Goal: Check status

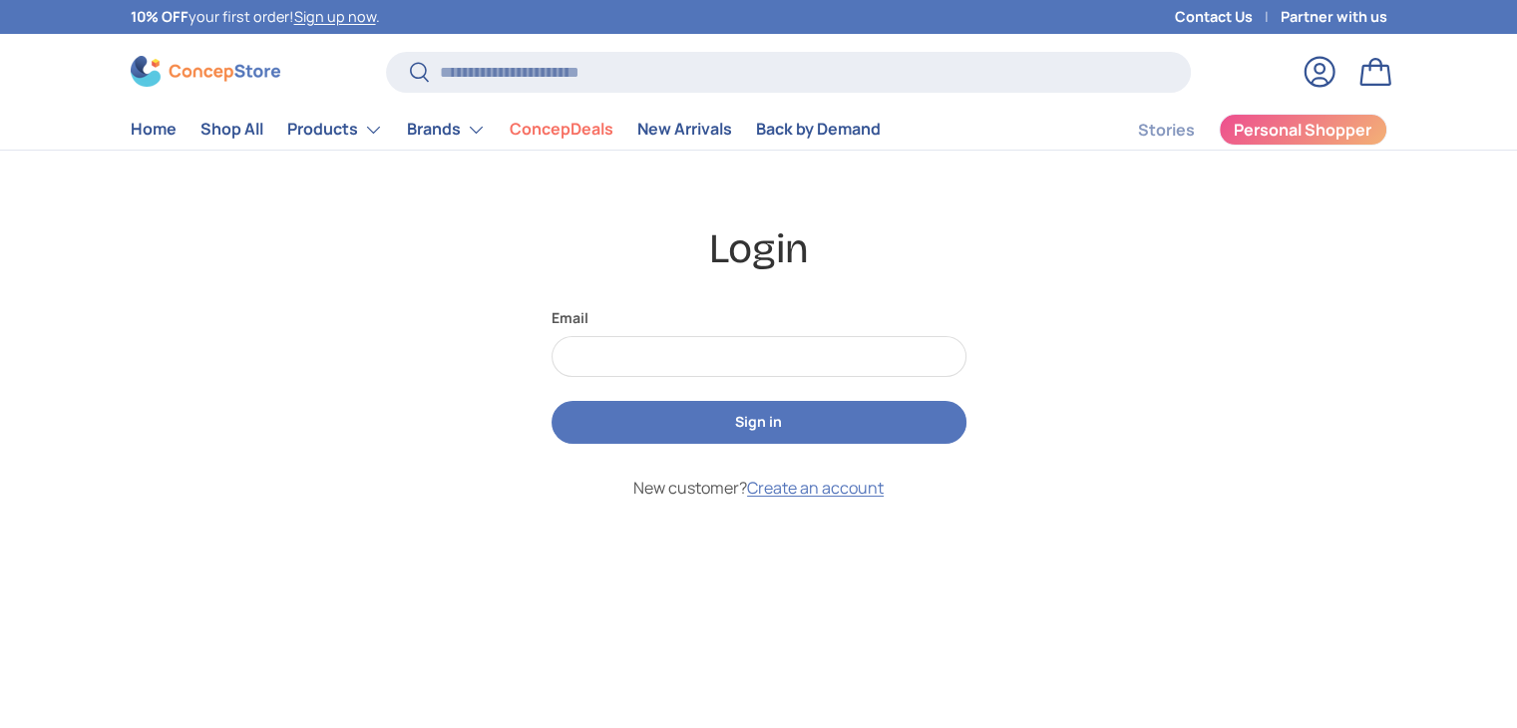
type input "**********"
click at [675, 422] on button "Sign in" at bounding box center [759, 422] width 415 height 43
click at [740, 425] on button "Sign in" at bounding box center [759, 422] width 415 height 43
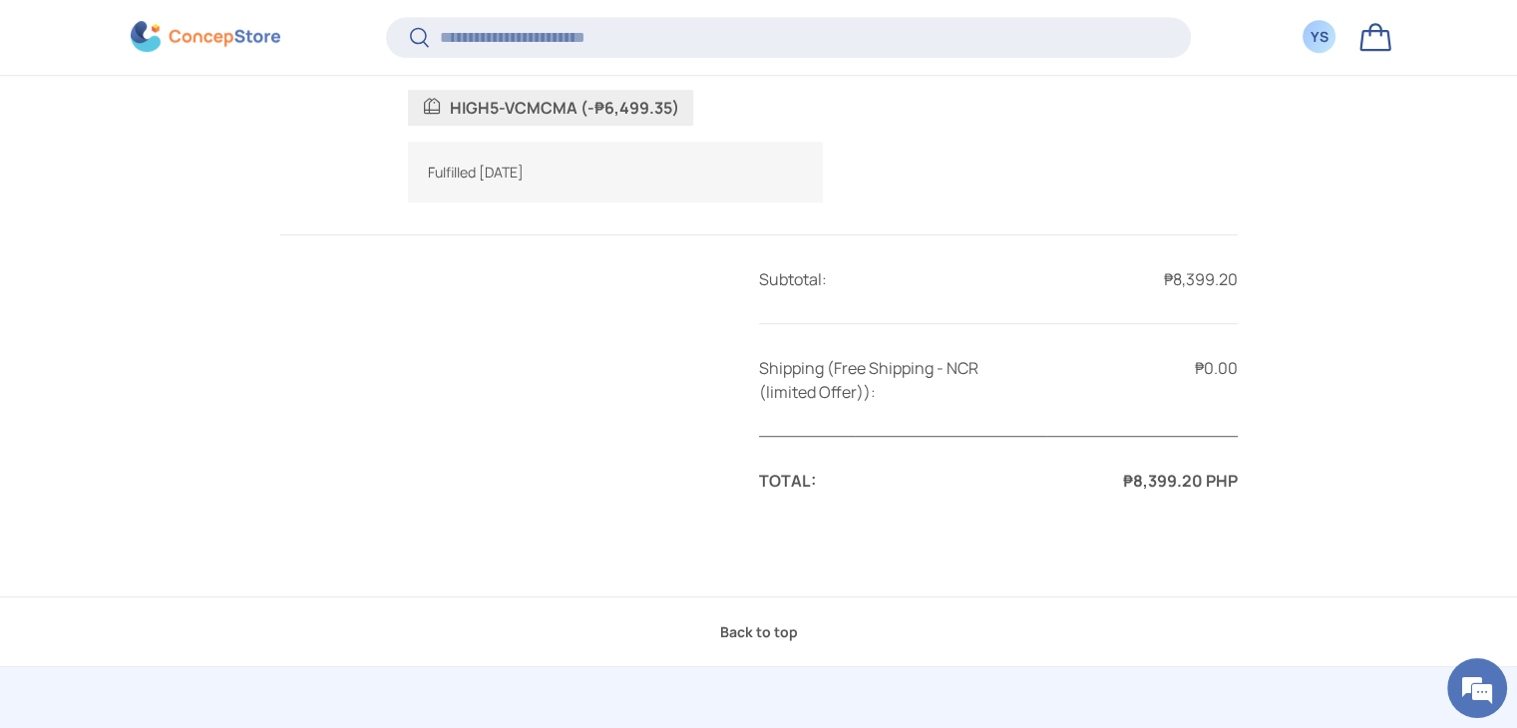
drag, startPoint x: 1172, startPoint y: 304, endPoint x: 1235, endPoint y: 302, distance: 62.9
click at [1235, 302] on td "₱8,399.20" at bounding box center [1142, 279] width 192 height 89
click at [1208, 298] on td "₱8,399.20" at bounding box center [1142, 279] width 192 height 89
drag, startPoint x: 1172, startPoint y: 301, endPoint x: 1212, endPoint y: 301, distance: 39.9
click at [1212, 301] on td "₱8,399.20" at bounding box center [1142, 279] width 192 height 89
